Goal: Information Seeking & Learning: Learn about a topic

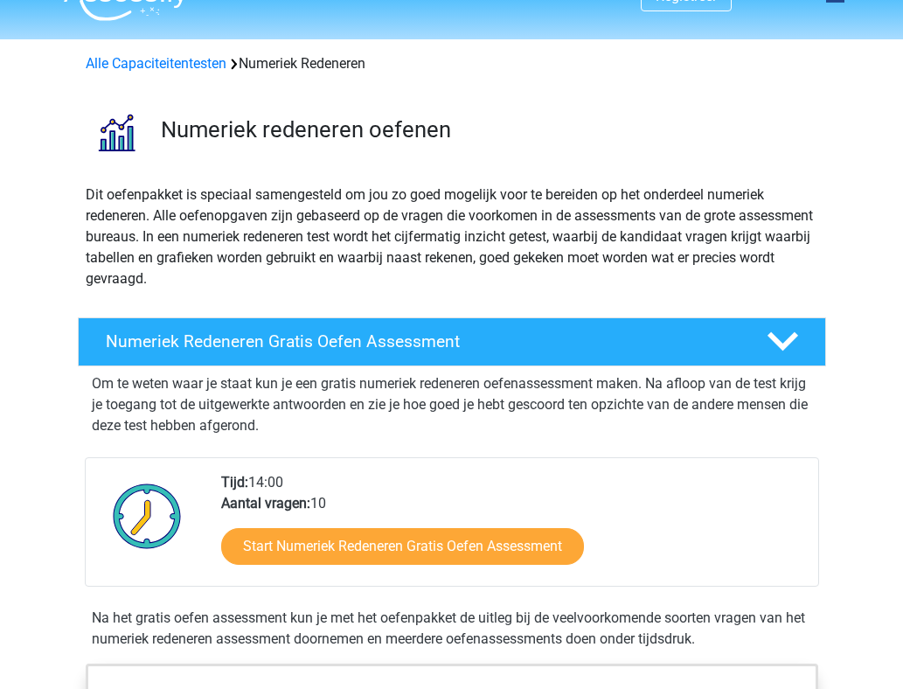
scroll to position [38, 0]
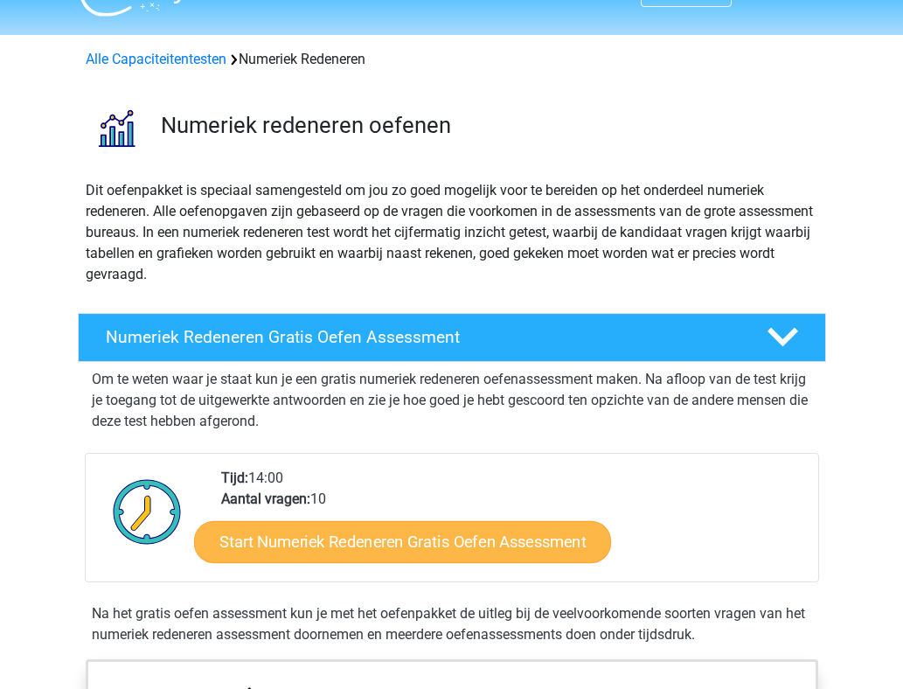
click at [422, 549] on link "Start Numeriek Redeneren Gratis Oefen Assessment" at bounding box center [402, 541] width 417 height 42
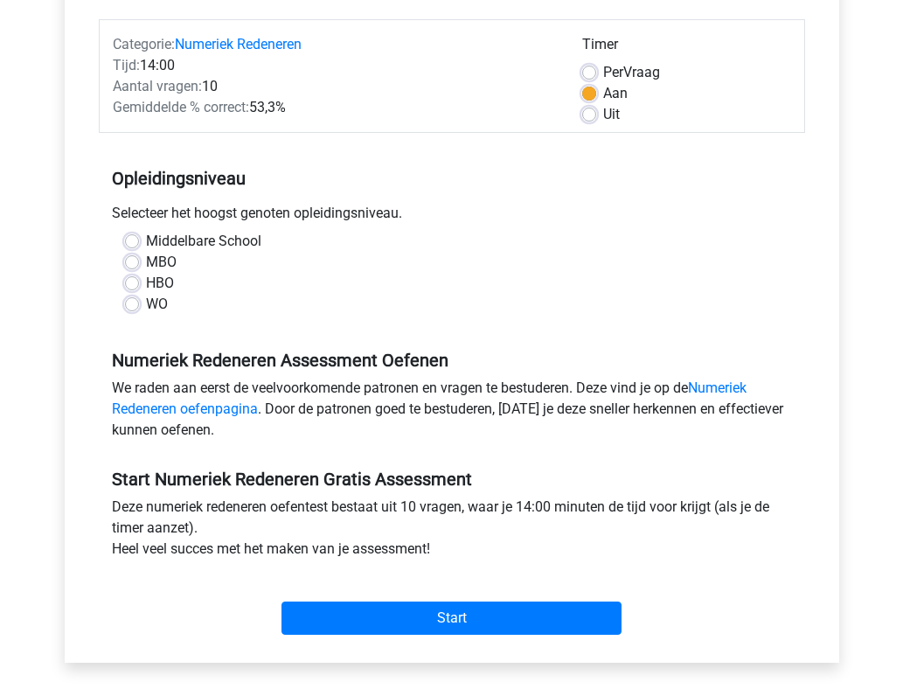
scroll to position [214, 0]
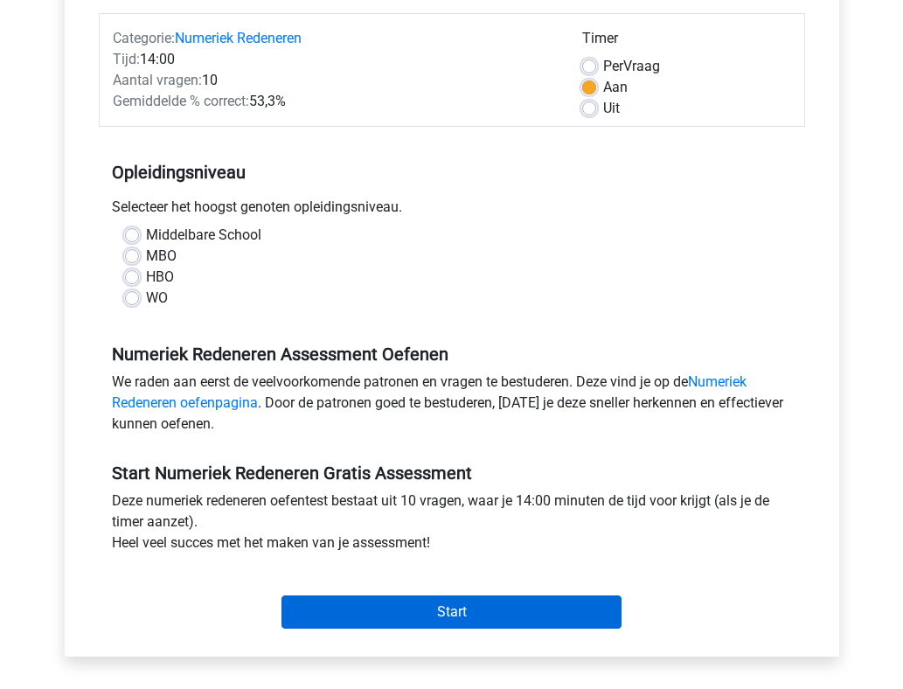
drag, startPoint x: 544, startPoint y: 616, endPoint x: 534, endPoint y: 612, distance: 10.2
click at [534, 612] on input "Start" at bounding box center [452, 612] width 340 height 33
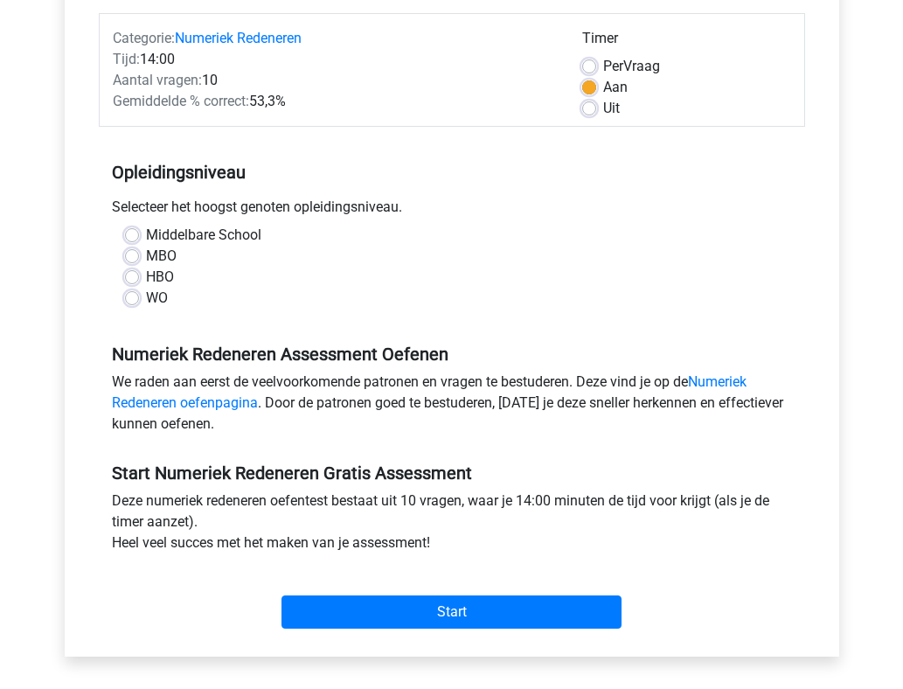
click at [146, 282] on label "HBO" at bounding box center [160, 277] width 28 height 21
click at [134, 282] on input "HBO" at bounding box center [132, 275] width 14 height 17
radio input "true"
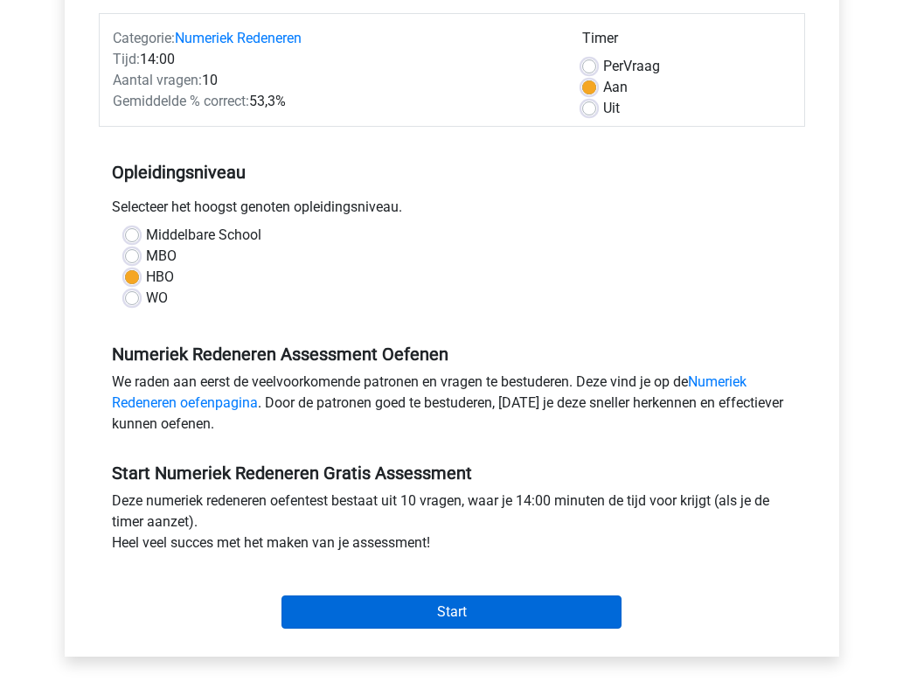
click at [489, 611] on input "Start" at bounding box center [452, 612] width 340 height 33
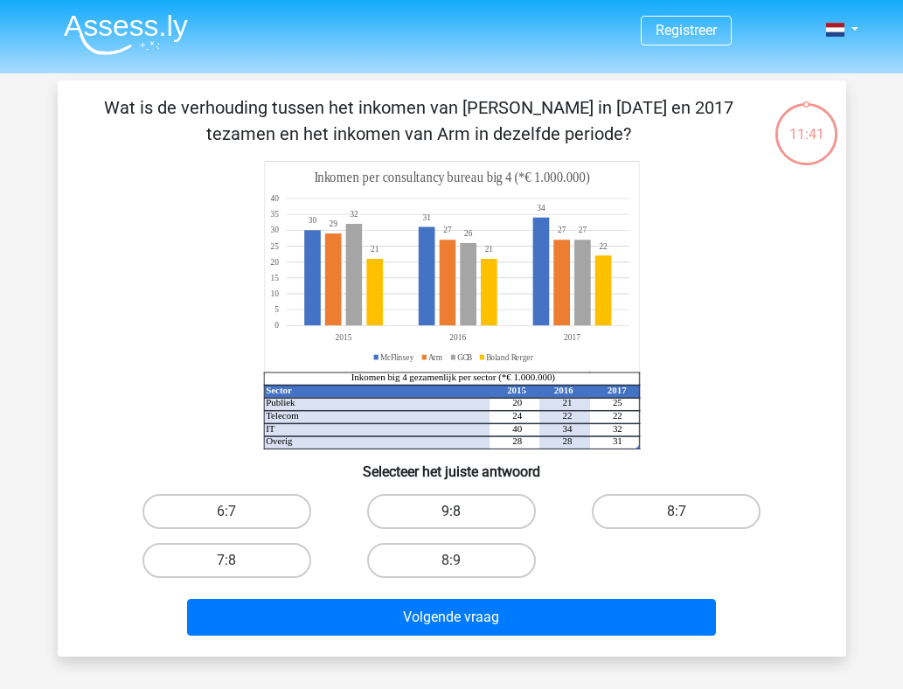
click at [507, 512] on label "9:8" at bounding box center [451, 511] width 169 height 35
click at [463, 512] on input "9:8" at bounding box center [456, 517] width 11 height 11
radio input "true"
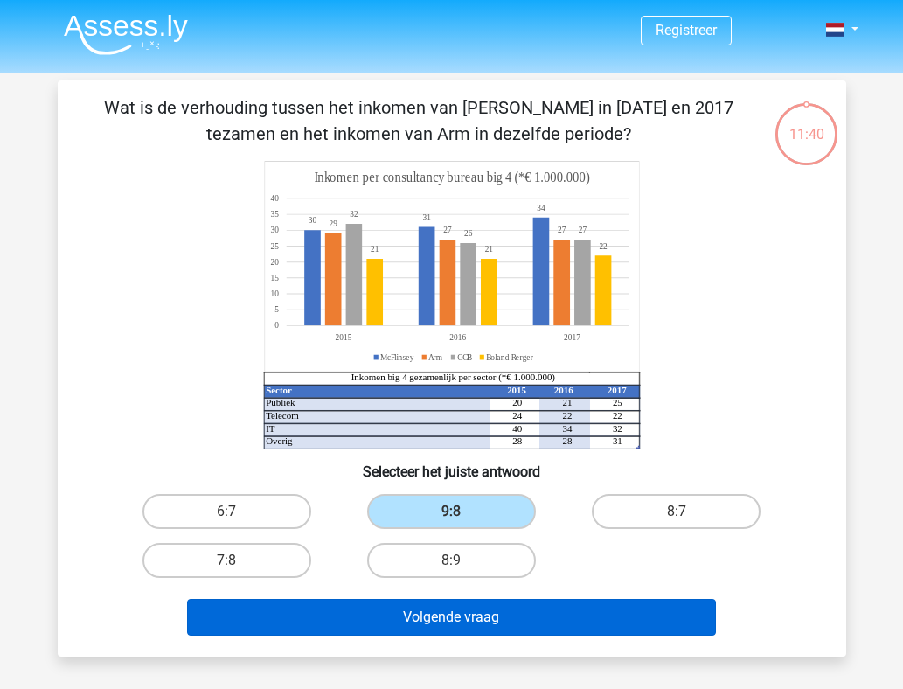
click at [498, 619] on button "Volgende vraag" at bounding box center [451, 617] width 529 height 37
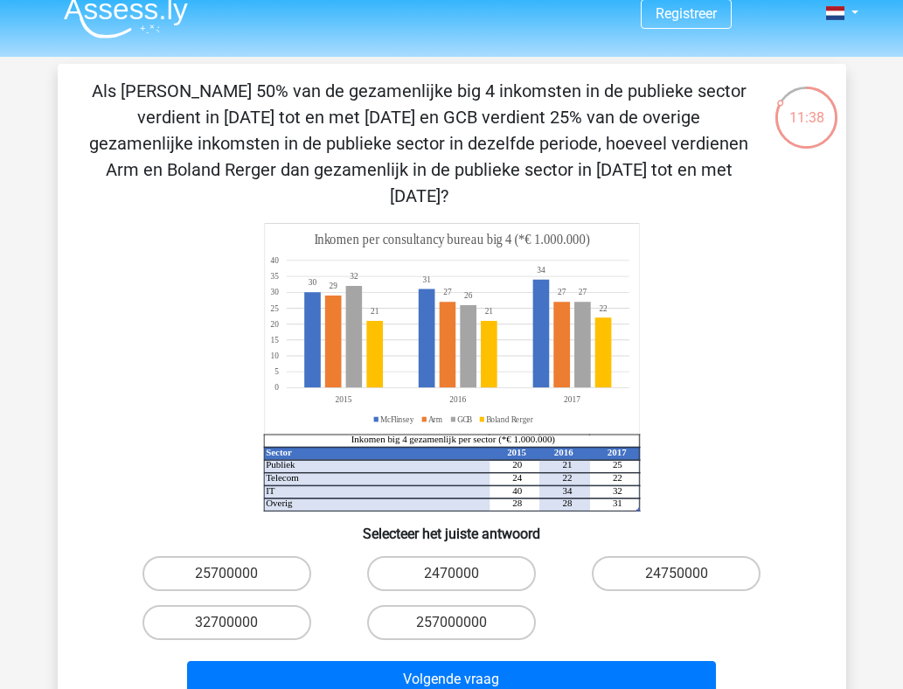
scroll to position [15, 0]
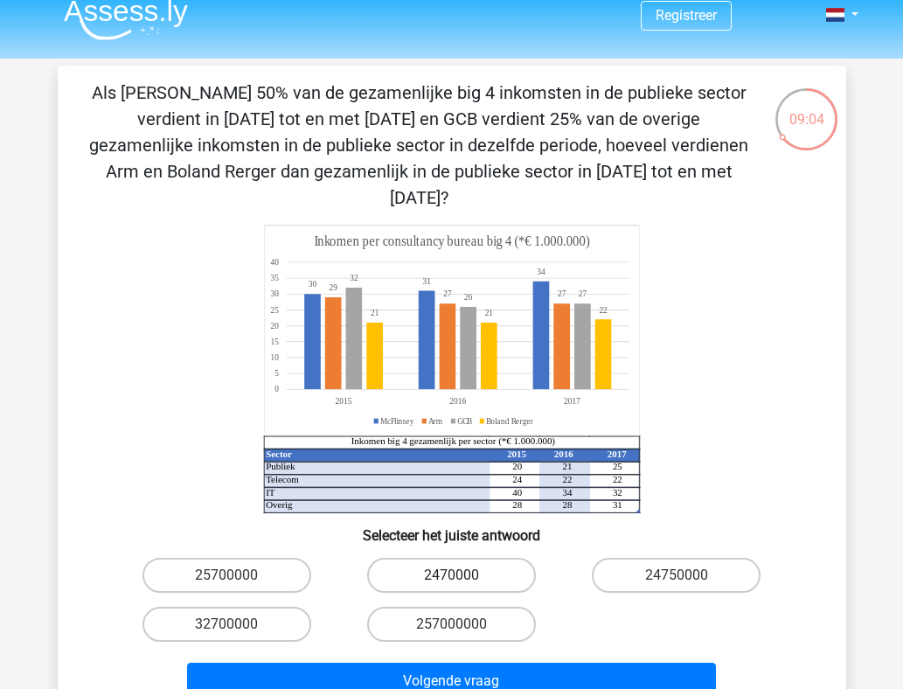
click at [488, 558] on label "2470000" at bounding box center [451, 575] width 169 height 35
click at [463, 575] on input "2470000" at bounding box center [456, 580] width 11 height 11
radio input "true"
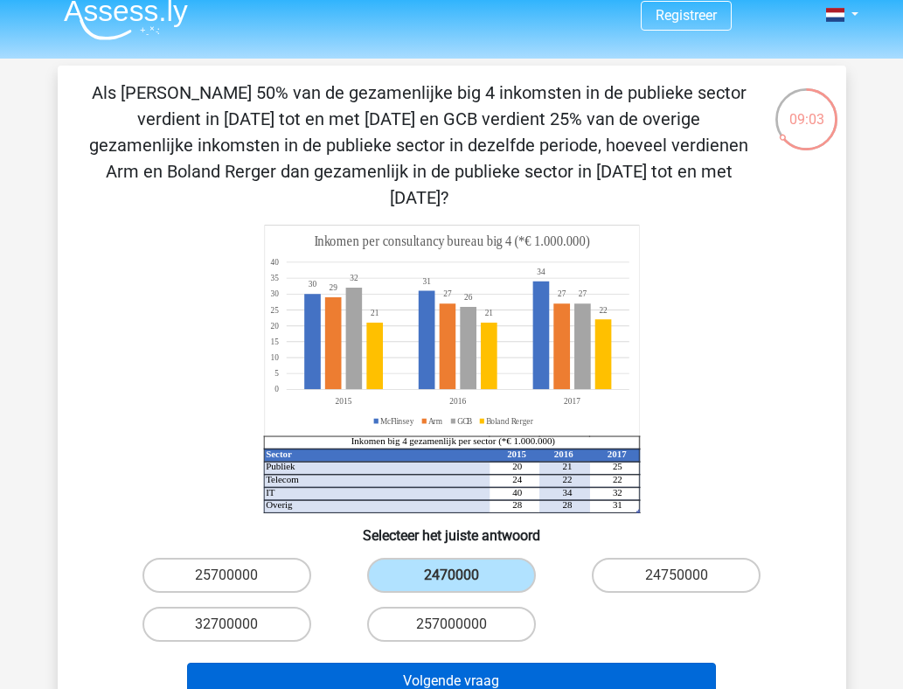
click at [487, 663] on button "Volgende vraag" at bounding box center [451, 681] width 529 height 37
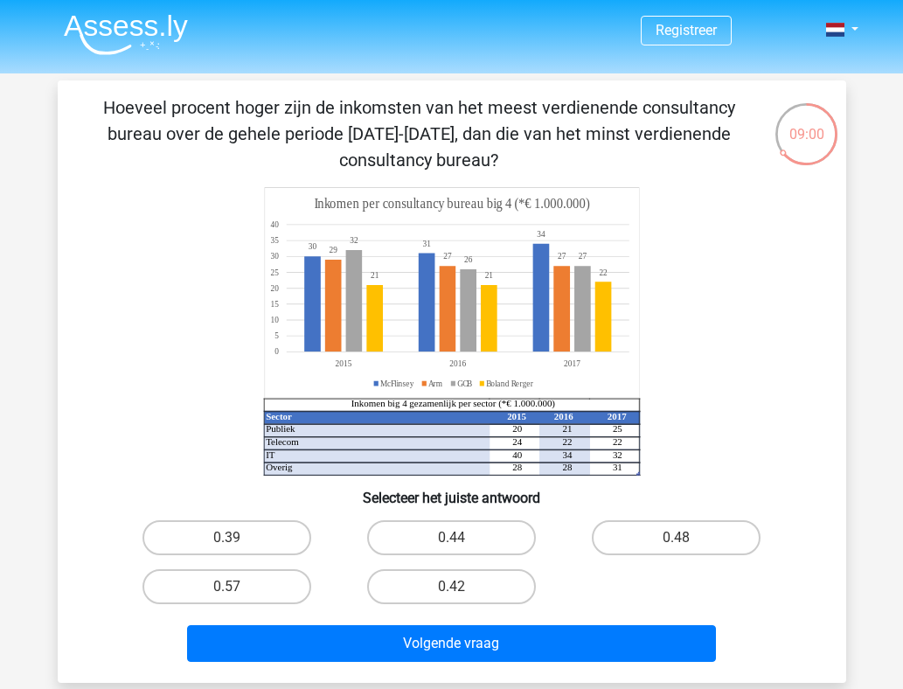
scroll to position [0, 0]
click at [706, 552] on label "0.48" at bounding box center [676, 537] width 169 height 35
click at [688, 549] on input "0.48" at bounding box center [682, 543] width 11 height 11
radio input "true"
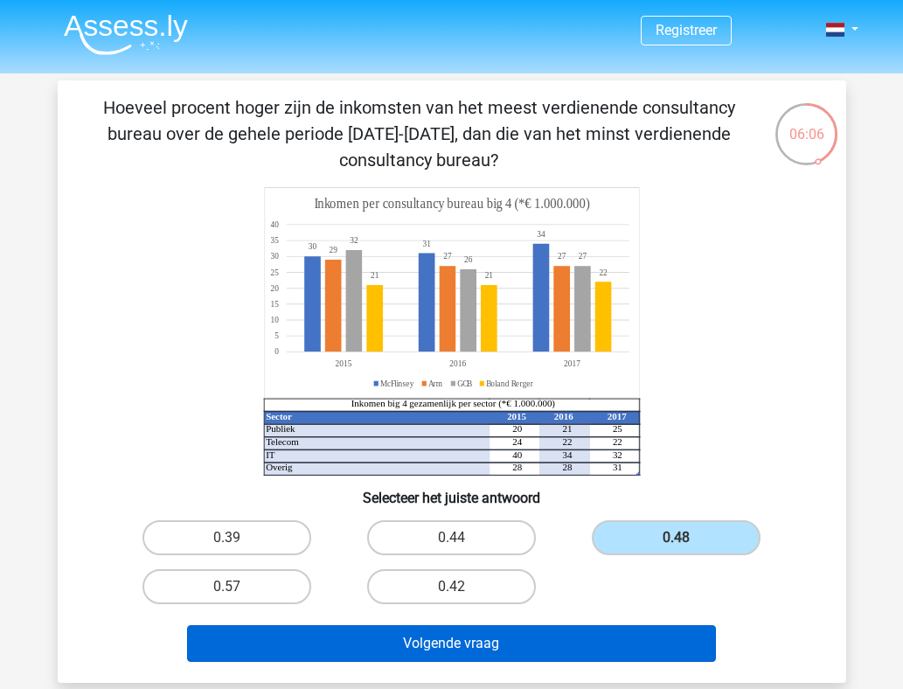
click at [631, 644] on button "Volgende vraag" at bounding box center [451, 643] width 529 height 37
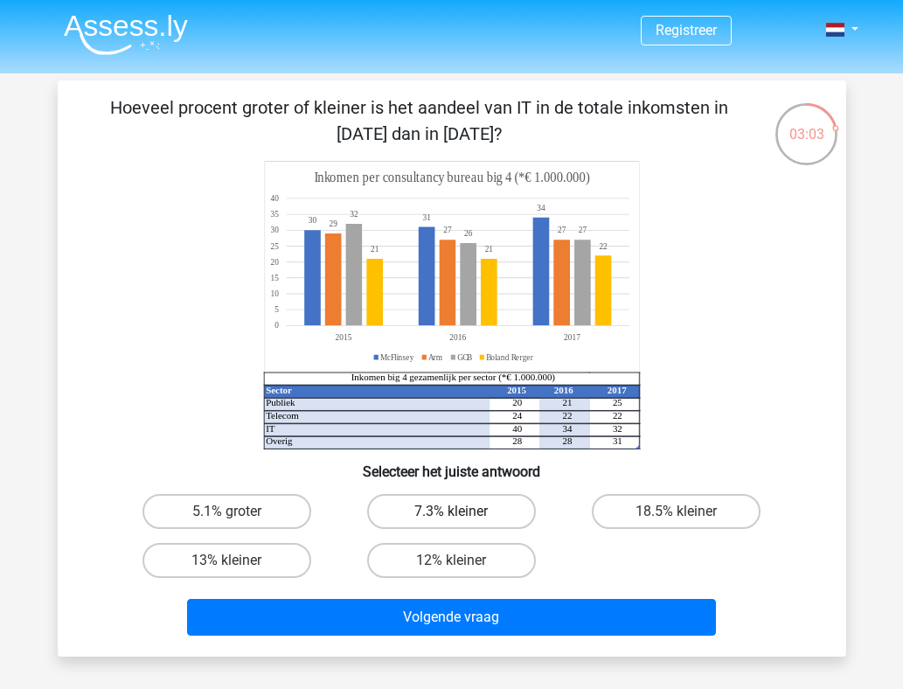
click at [493, 516] on label "7.3% kleiner" at bounding box center [451, 511] width 169 height 35
click at [463, 516] on input "7.3% kleiner" at bounding box center [456, 517] width 11 height 11
radio input "true"
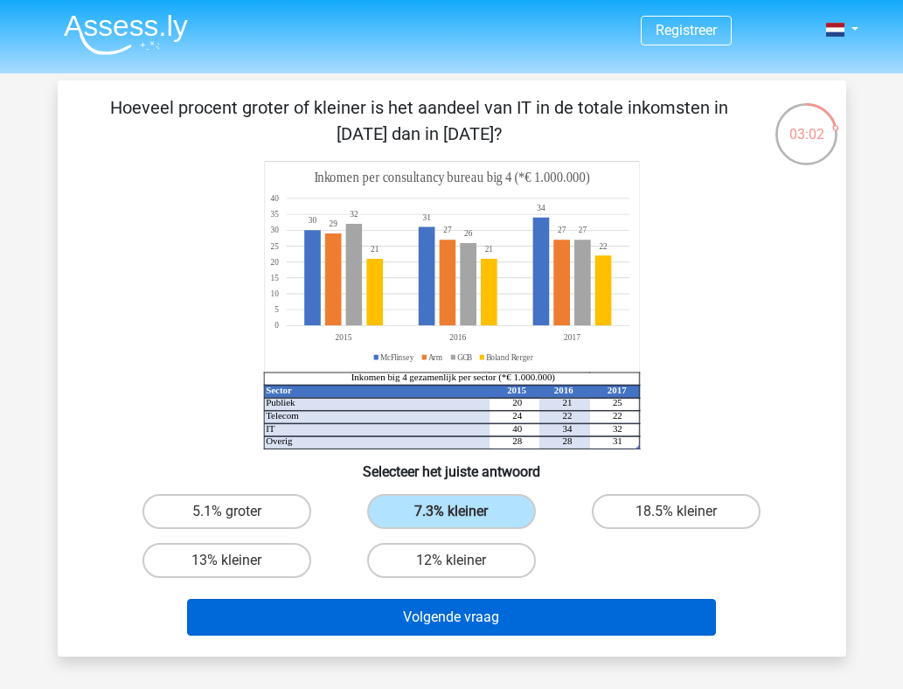
click at [481, 624] on button "Volgende vraag" at bounding box center [451, 617] width 529 height 37
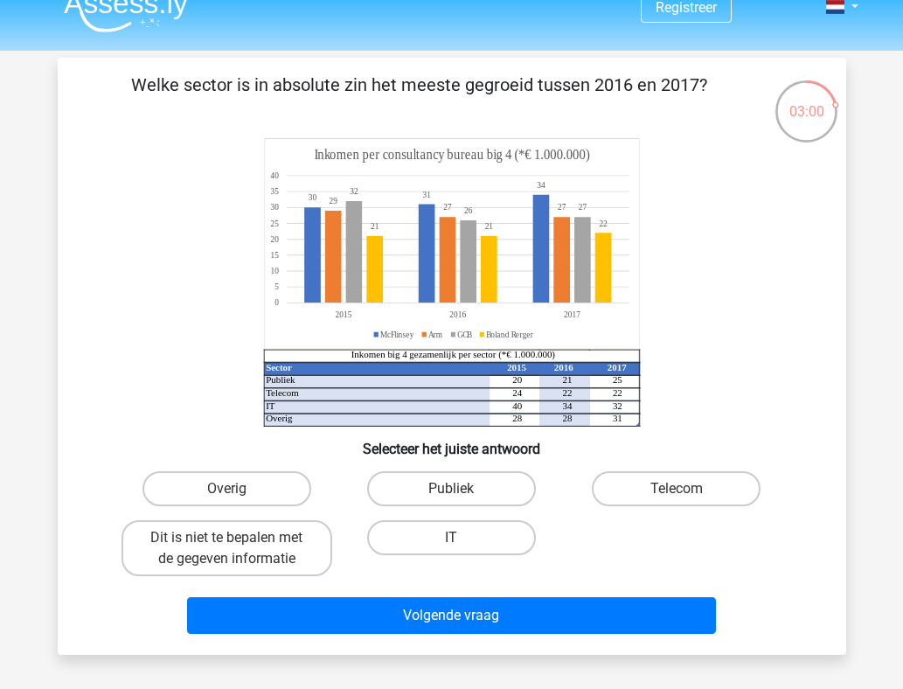
scroll to position [14, 0]
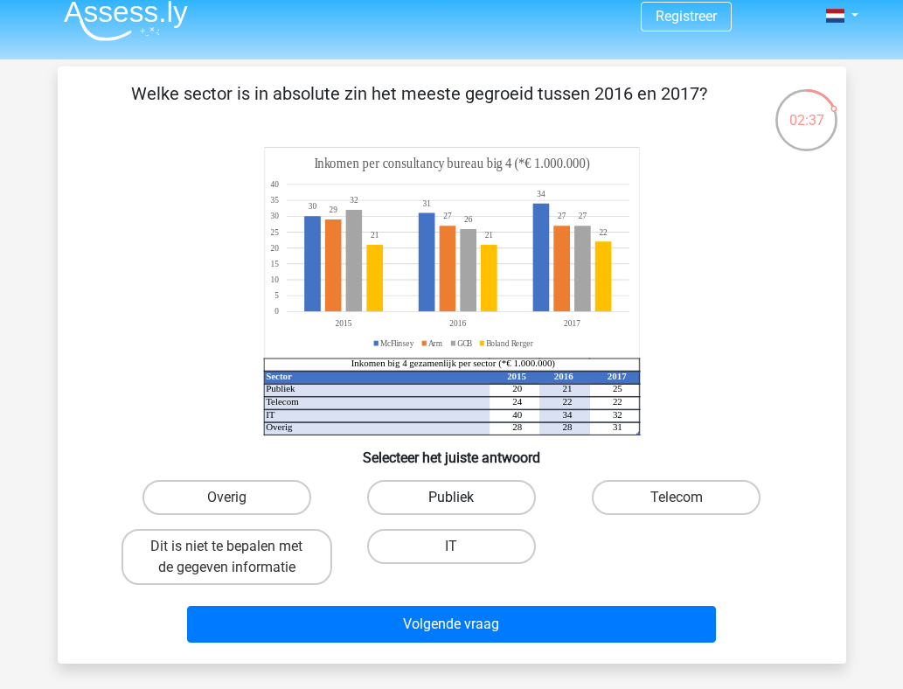
click at [446, 494] on label "Publiek" at bounding box center [451, 497] width 169 height 35
click at [451, 498] on input "Publiek" at bounding box center [456, 503] width 11 height 11
radio input "true"
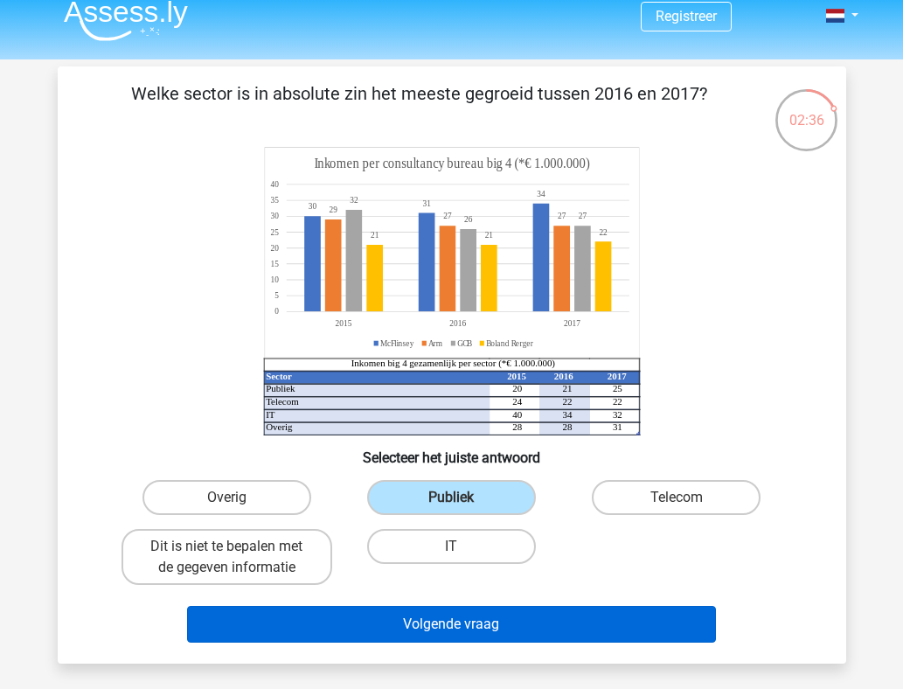
click at [459, 626] on button "Volgende vraag" at bounding box center [451, 624] width 529 height 37
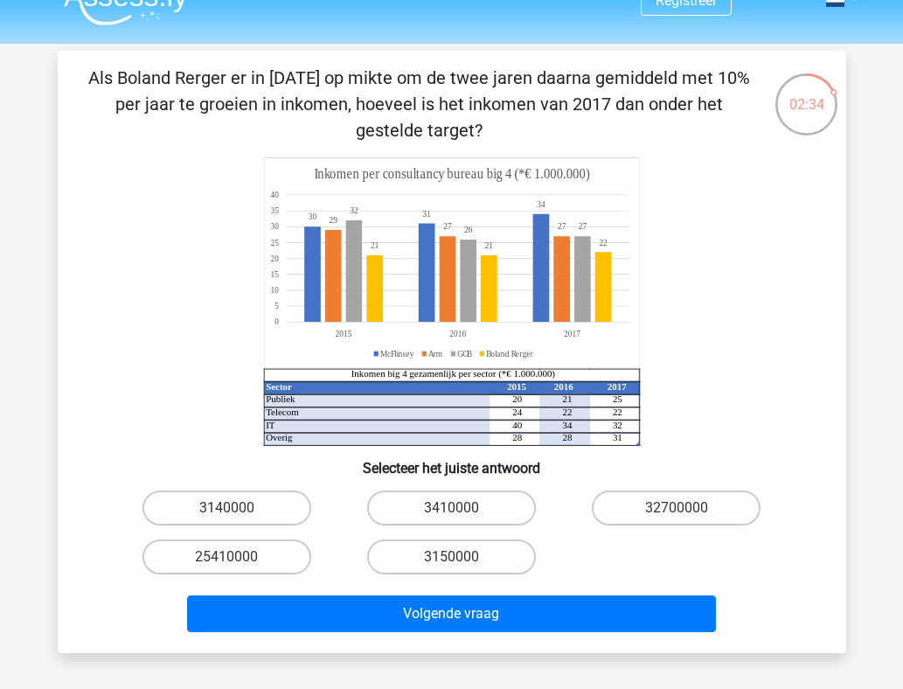
scroll to position [0, 0]
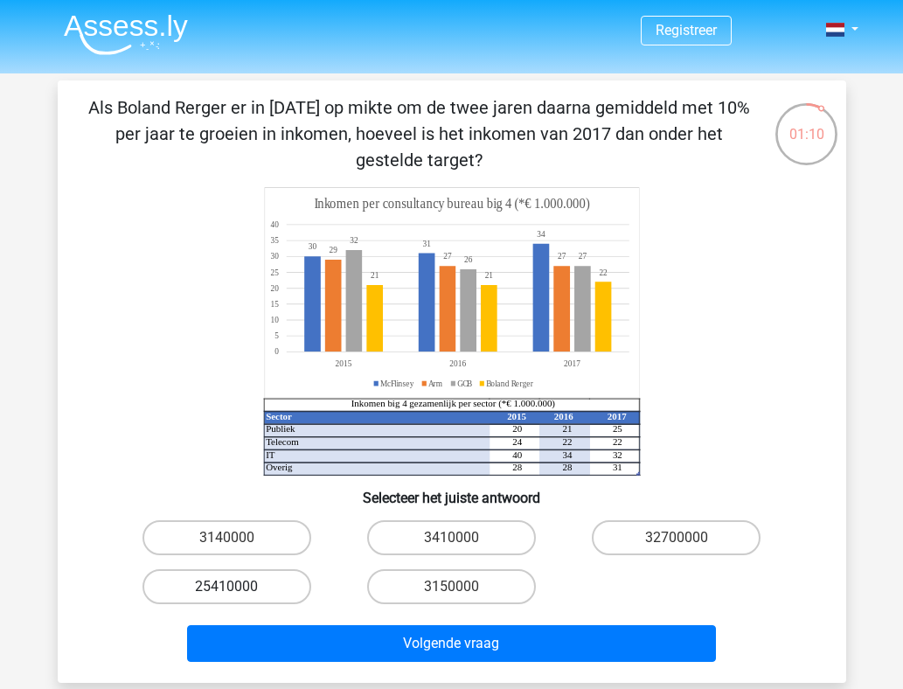
click at [263, 586] on label "25410000" at bounding box center [227, 586] width 169 height 35
click at [238, 587] on input "25410000" at bounding box center [231, 592] width 11 height 11
radio input "true"
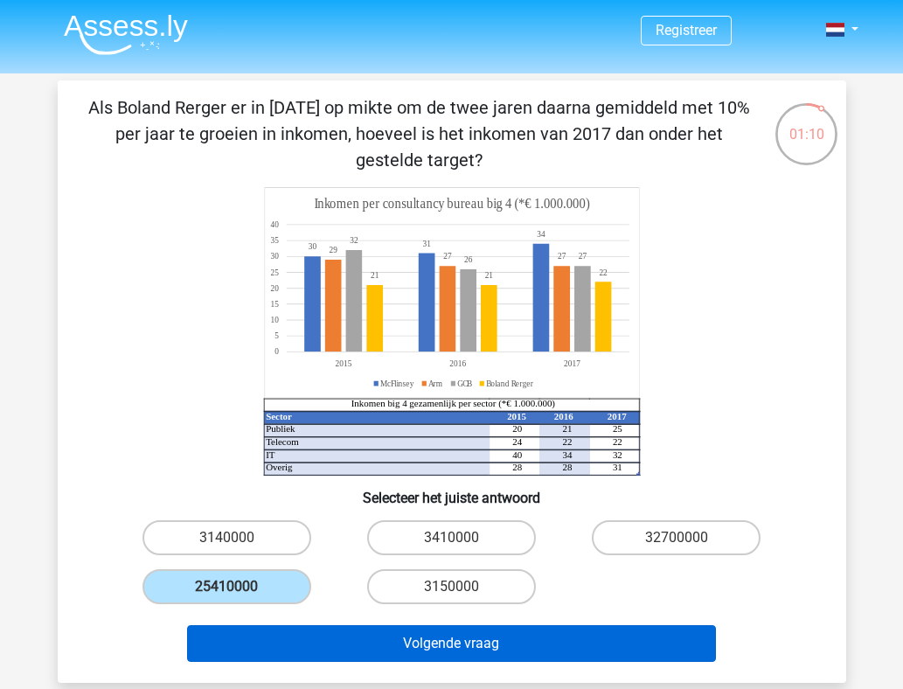
click at [334, 641] on button "Volgende vraag" at bounding box center [451, 643] width 529 height 37
